Goal: Find specific page/section: Find specific page/section

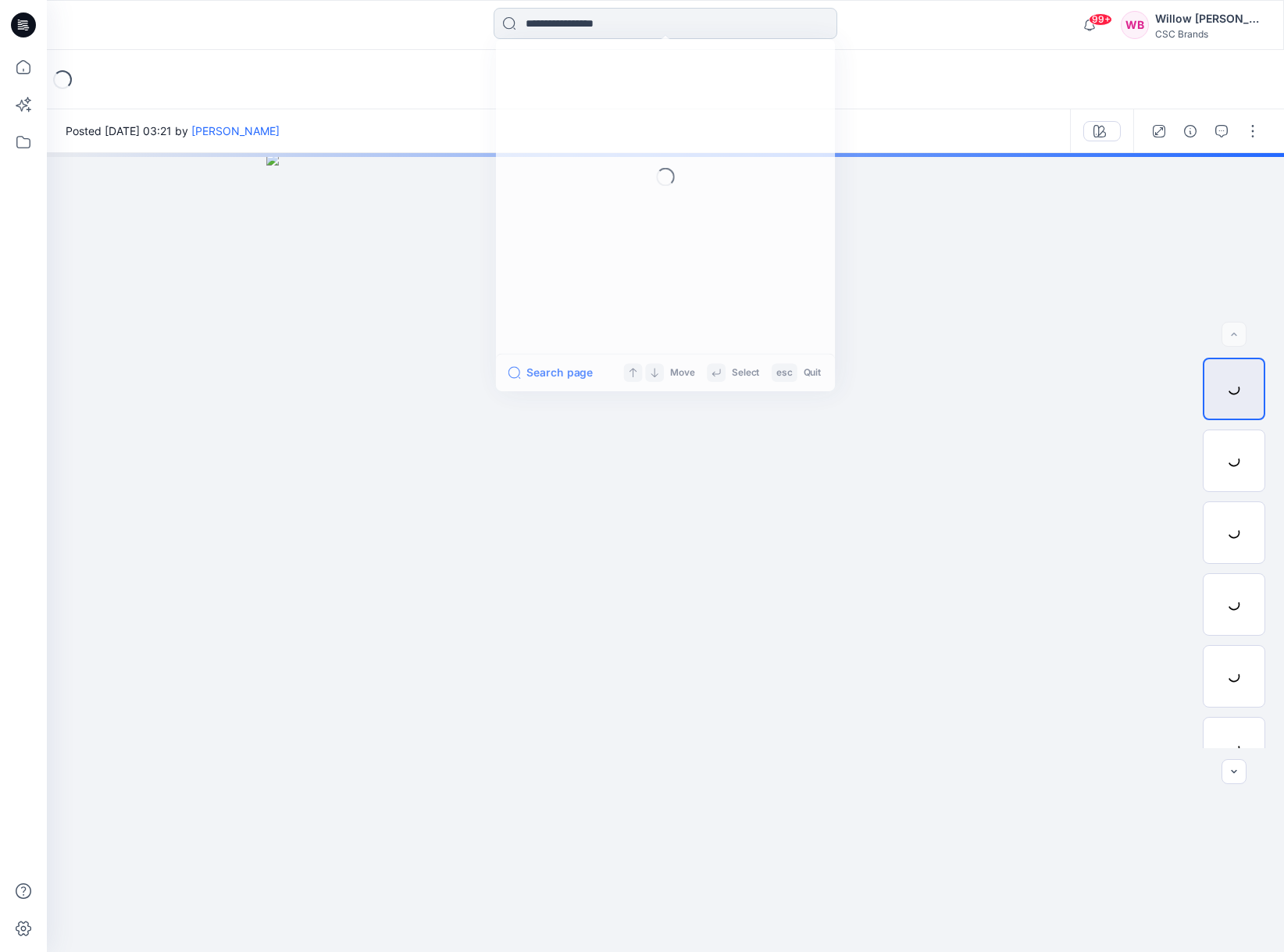
click at [532, 29] on input at bounding box center [665, 23] width 343 height 31
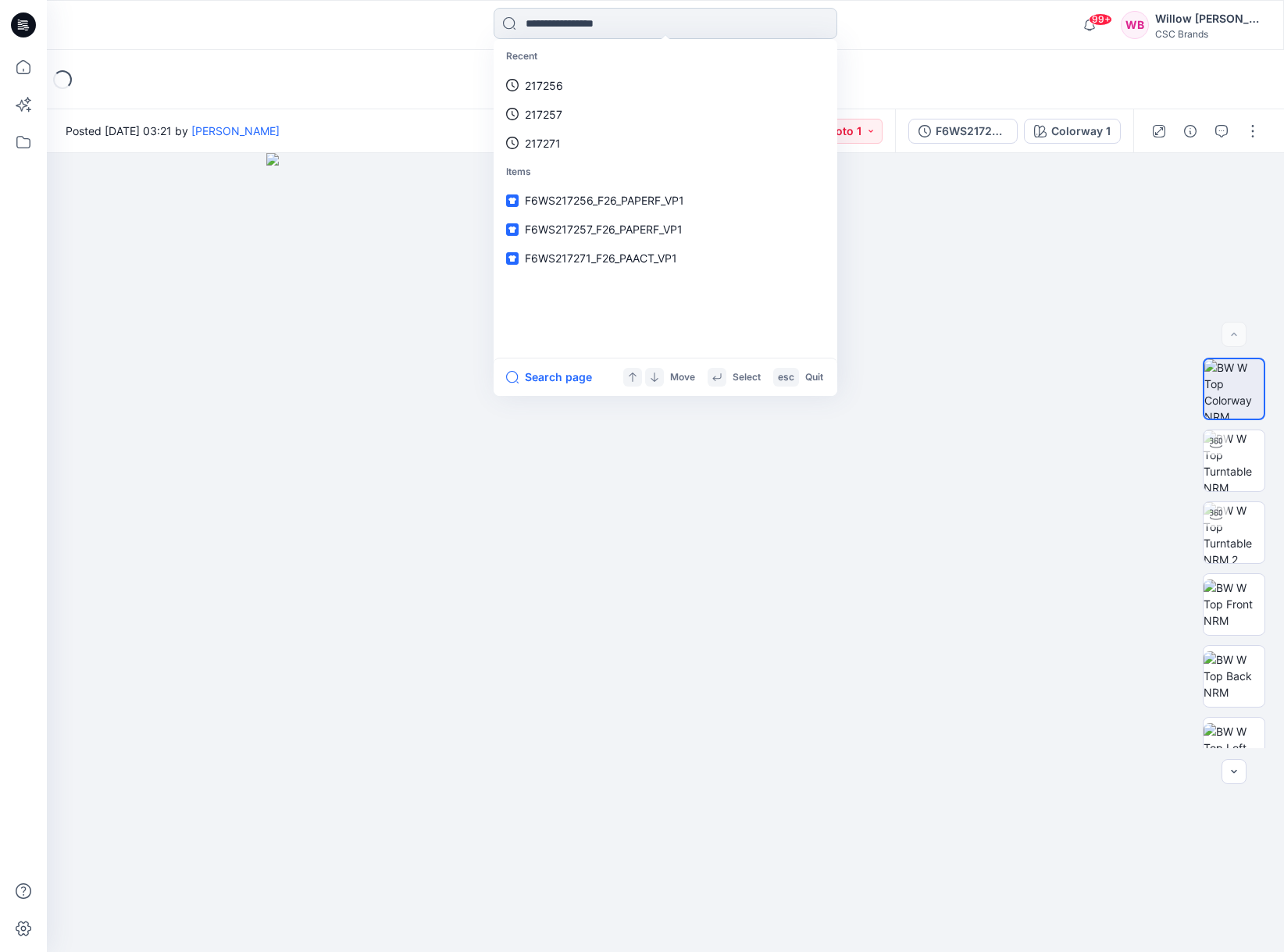
paste input "******"
type input "******"
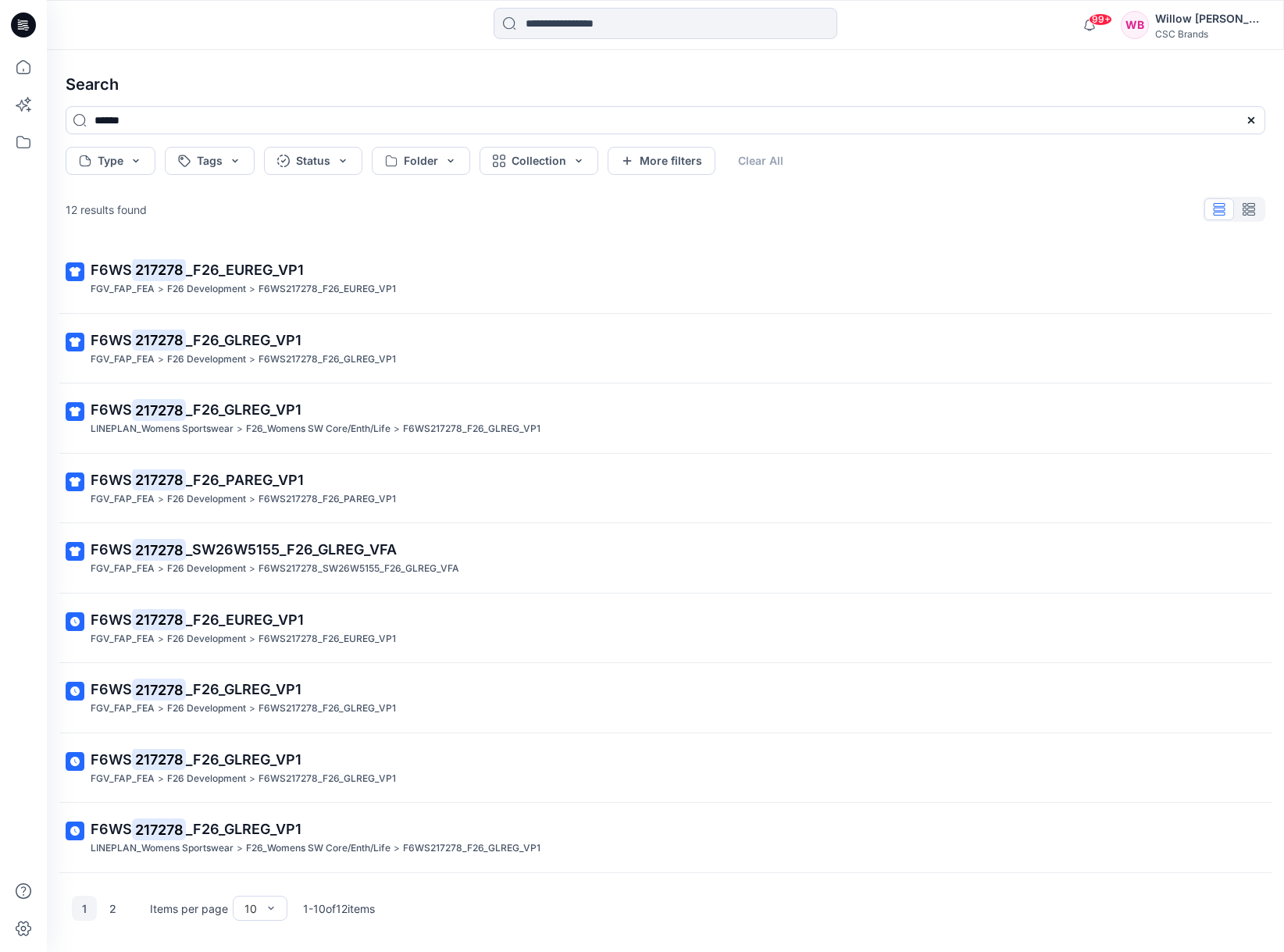
click at [184, 475] on mark "217278" at bounding box center [159, 480] width 54 height 22
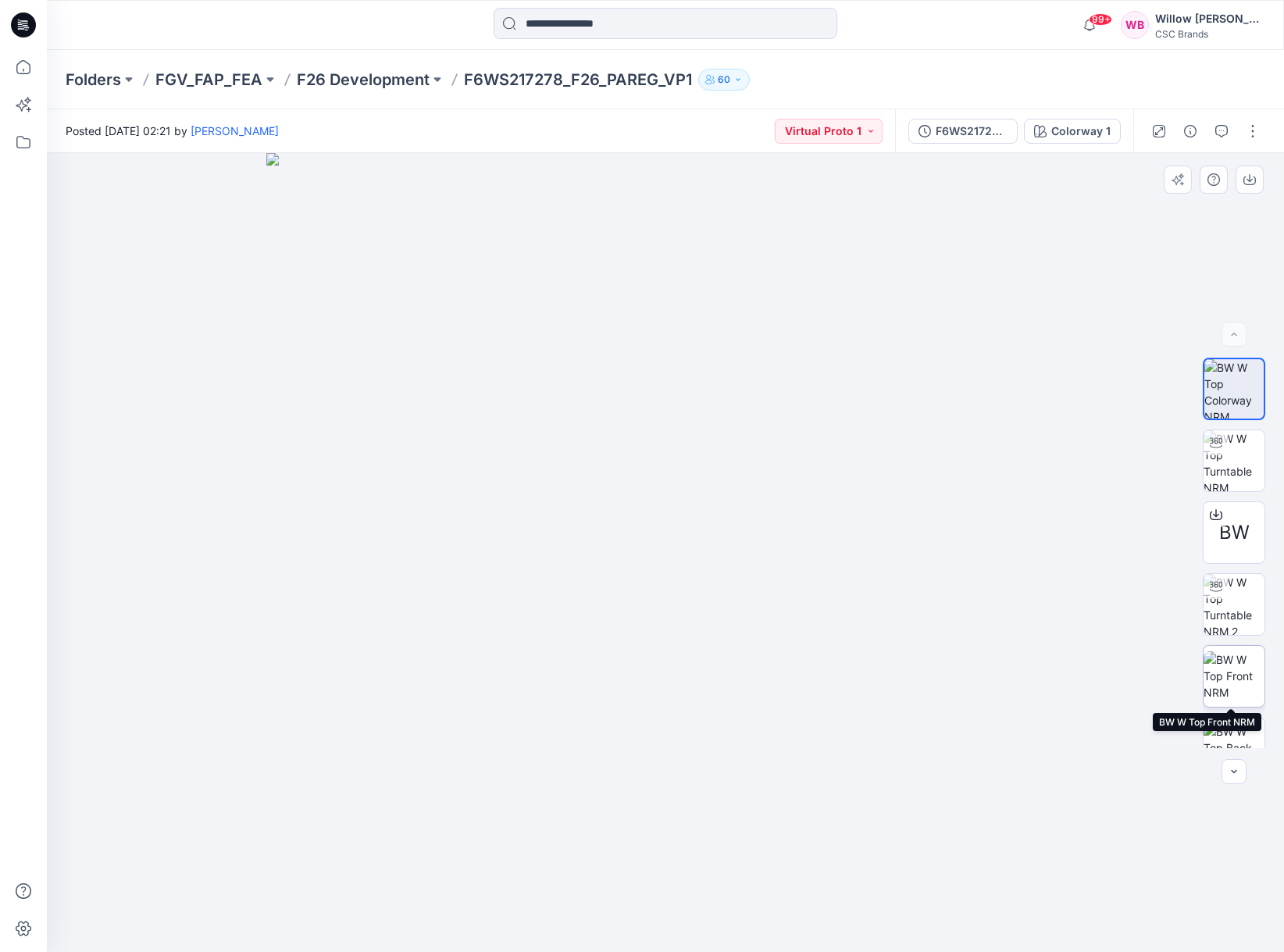
click at [1228, 676] on img at bounding box center [1234, 676] width 61 height 49
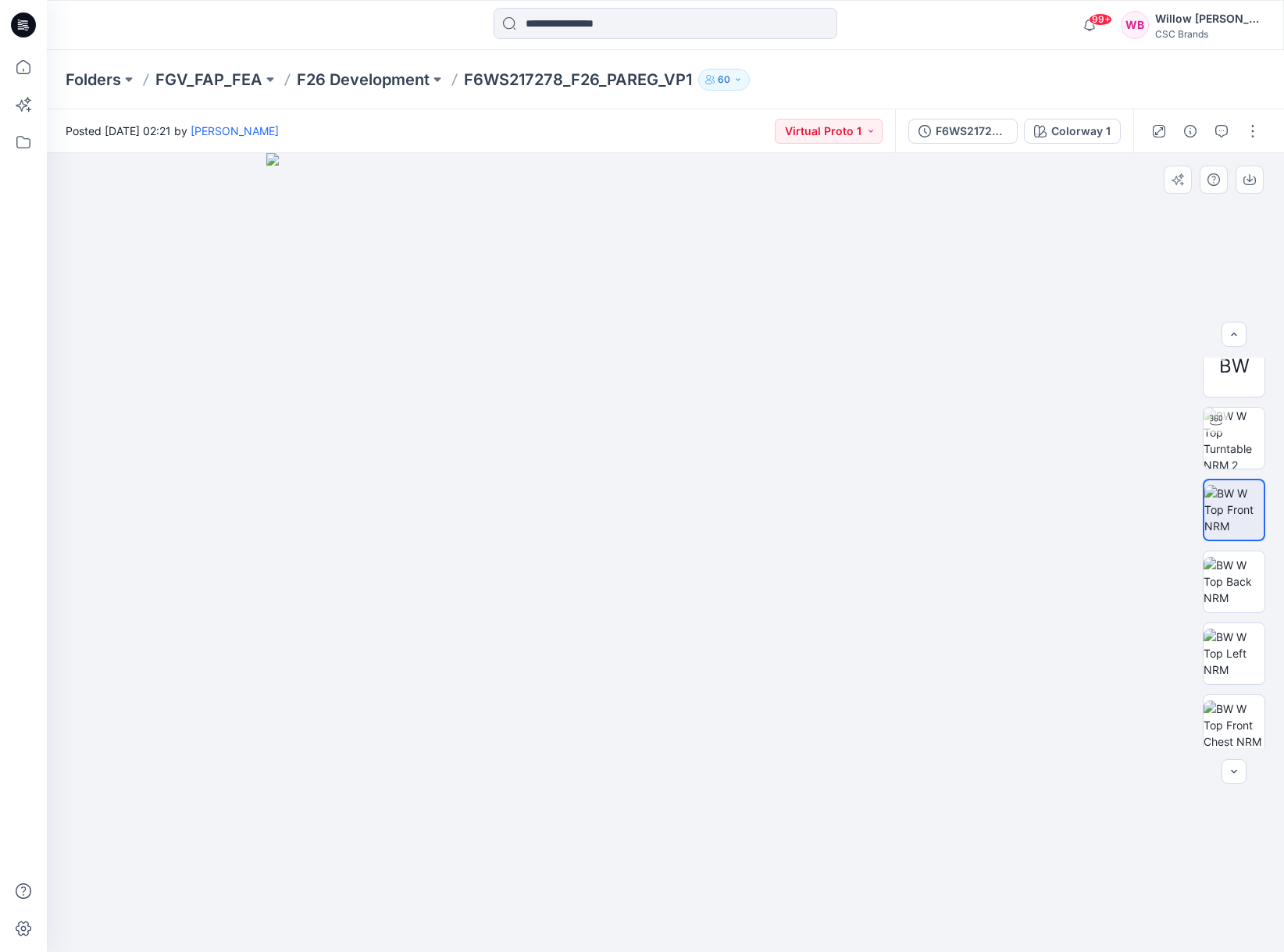
scroll to position [170, 0]
click at [1231, 586] on img at bounding box center [1234, 578] width 61 height 49
click at [1232, 651] on img at bounding box center [1234, 649] width 61 height 49
drag, startPoint x: 1242, startPoint y: 482, endPoint x: 1241, endPoint y: 493, distance: 11.0
click at [1242, 483] on img at bounding box center [1234, 505] width 61 height 49
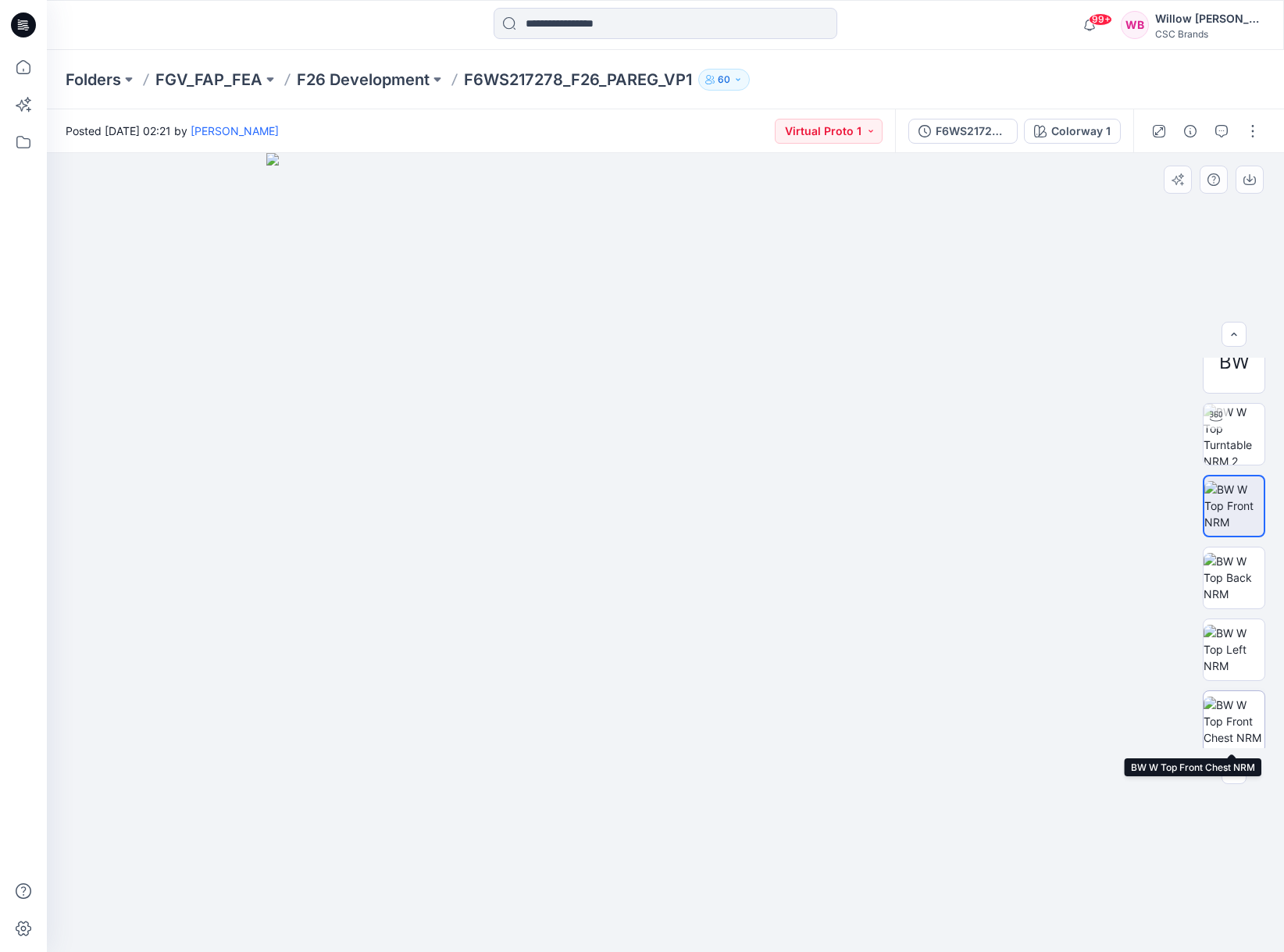
click at [1223, 710] on img at bounding box center [1234, 722] width 61 height 49
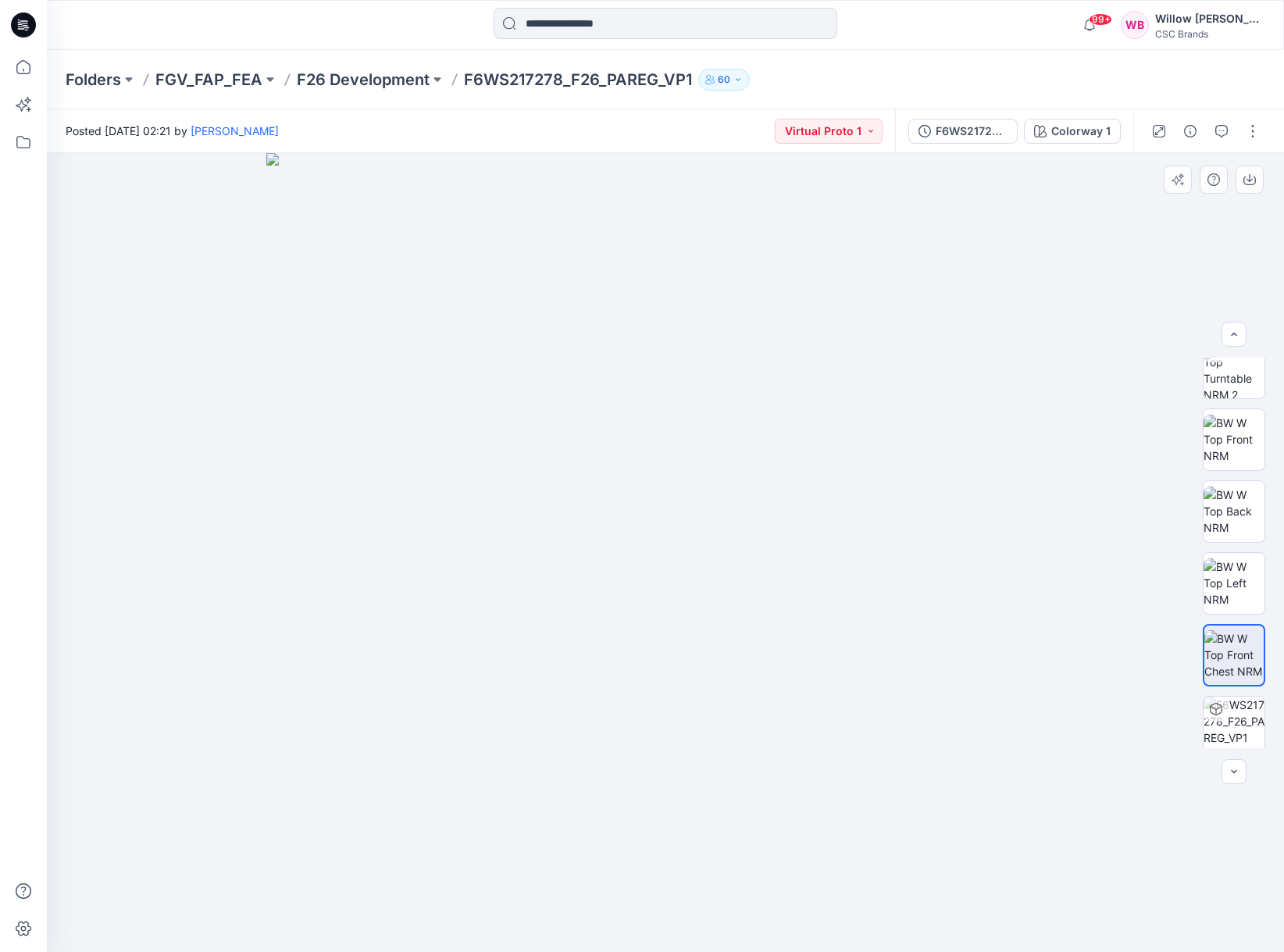
scroll to position [238, 0]
click at [1224, 517] on img at bounding box center [1234, 509] width 61 height 49
